Goal: Book appointment/travel/reservation

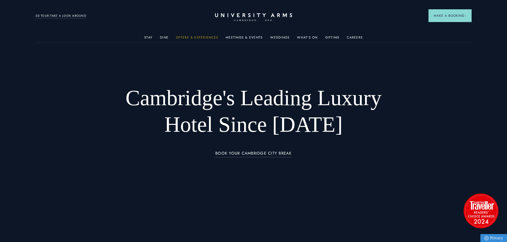
click at [182, 37] on link "Offers & Experiences" at bounding box center [197, 39] width 42 height 7
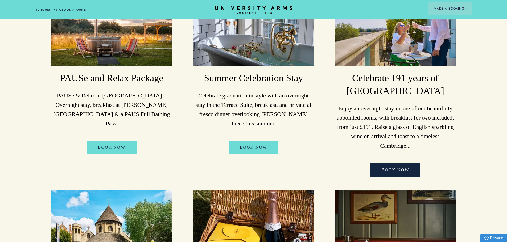
scroll to position [160, 0]
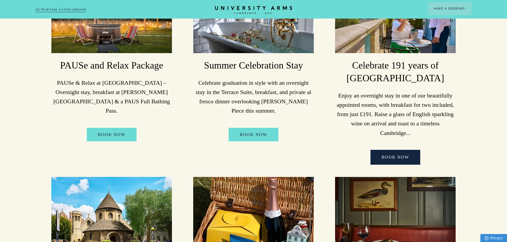
click at [422, 98] on p "Enjoy an overnight stay in one of our beautifully appointed rooms, with breakfa…" at bounding box center [395, 114] width 120 height 47
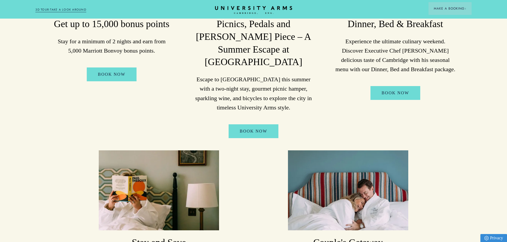
scroll to position [399, 0]
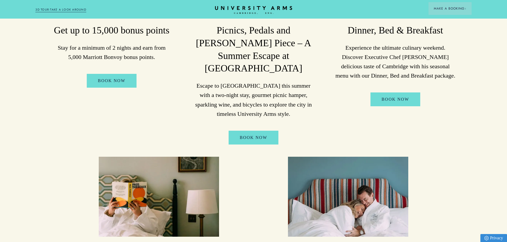
click at [385, 91] on div "Dinner, Bed & Breakfast Experience the ultimate culinary weekend. Discover Exec…" at bounding box center [395, 41] width 120 height 207
click at [385, 93] on link "Book Now" at bounding box center [395, 100] width 50 height 14
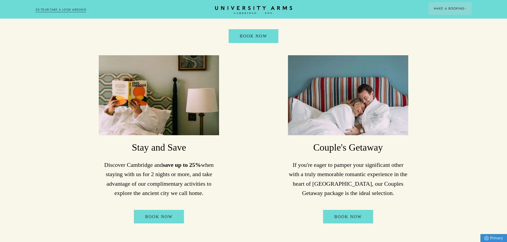
scroll to position [479, 0]
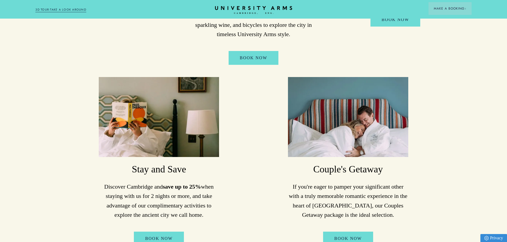
click at [366, 201] on p "If you're eager to pamper your significant other with a truly memorable romanti…" at bounding box center [348, 201] width 120 height 38
click at [346, 232] on link "Book Now" at bounding box center [348, 239] width 50 height 14
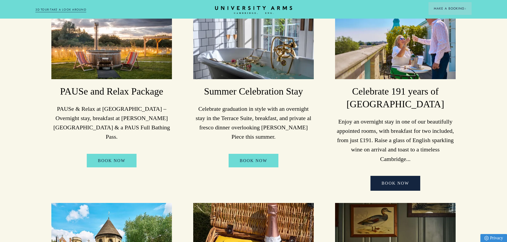
scroll to position [106, 0]
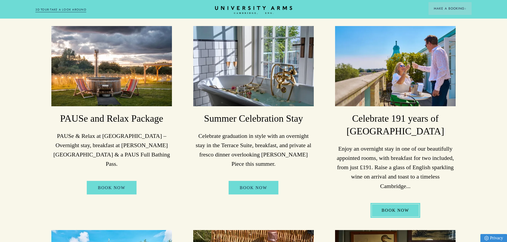
click at [391, 211] on link "BOOK NOW" at bounding box center [395, 210] width 50 height 15
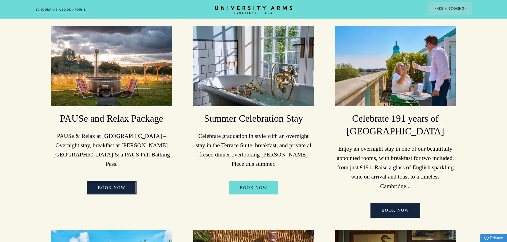
click at [118, 181] on link "BOOK NOW" at bounding box center [112, 188] width 50 height 14
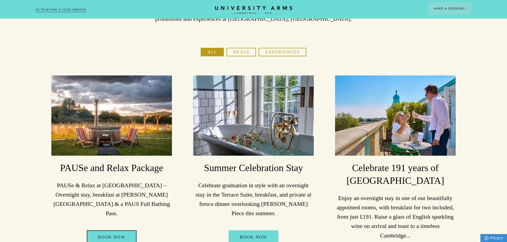
scroll to position [53, 0]
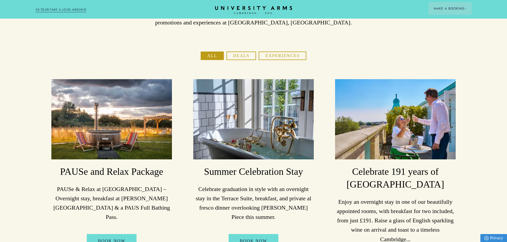
click at [246, 55] on button "Deals" at bounding box center [241, 56] width 30 height 9
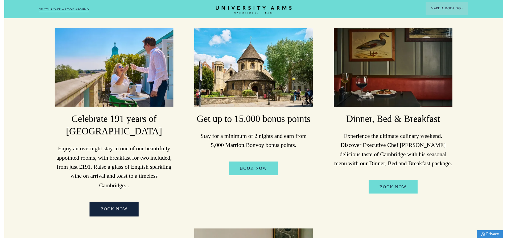
scroll to position [0, 0]
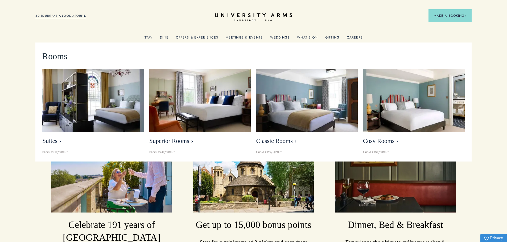
click at [146, 36] on link "Stay" at bounding box center [148, 39] width 8 height 7
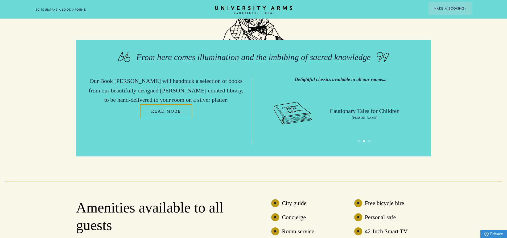
scroll to position [1357, 0]
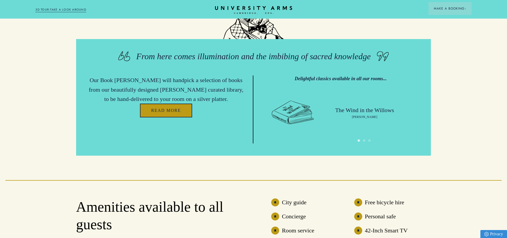
click at [173, 114] on link "Read more" at bounding box center [166, 111] width 52 height 14
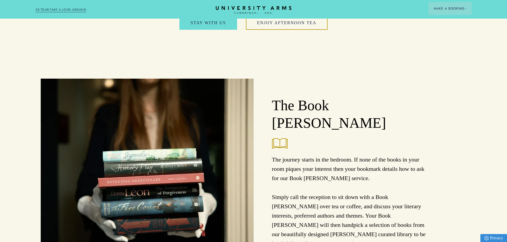
scroll to position [452, 0]
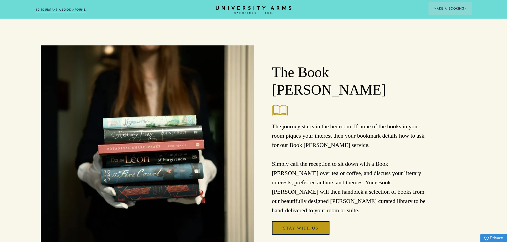
click at [291, 222] on link "Stay with us" at bounding box center [300, 229] width 57 height 14
